Goal: Transaction & Acquisition: Purchase product/service

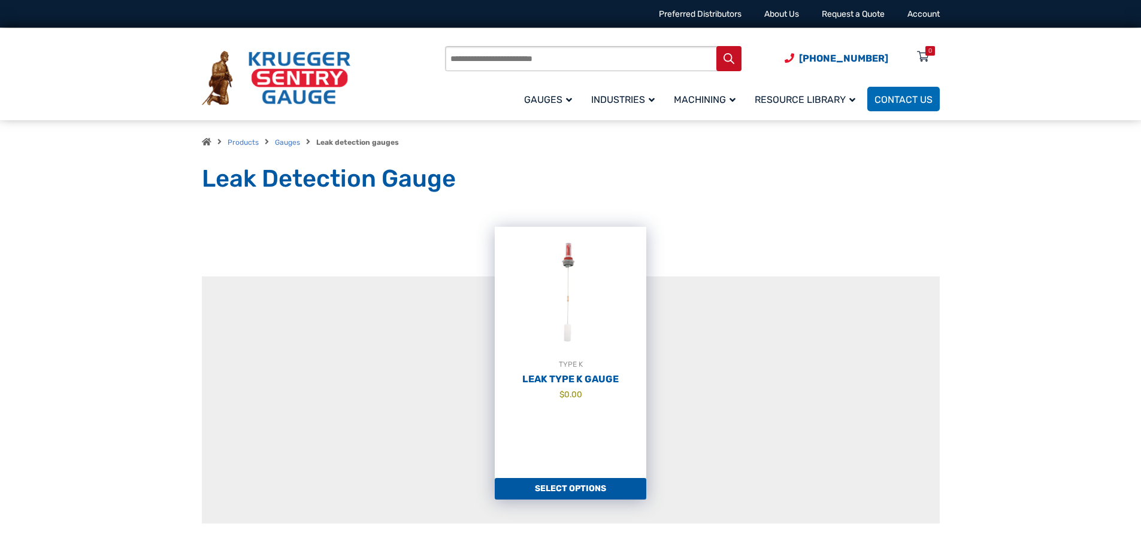
click at [567, 283] on img at bounding box center [570, 293] width 151 height 132
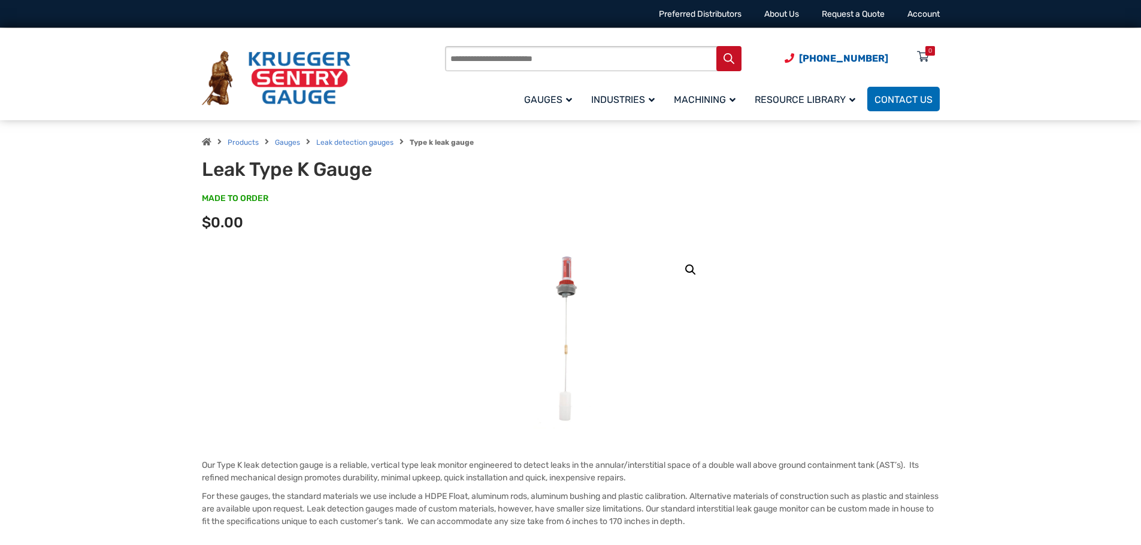
click at [552, 279] on img at bounding box center [571, 340] width 74 height 180
click at [565, 284] on img at bounding box center [571, 340] width 74 height 180
click at [693, 271] on link "🔍" at bounding box center [691, 270] width 22 height 22
